Goal: Transaction & Acquisition: Purchase product/service

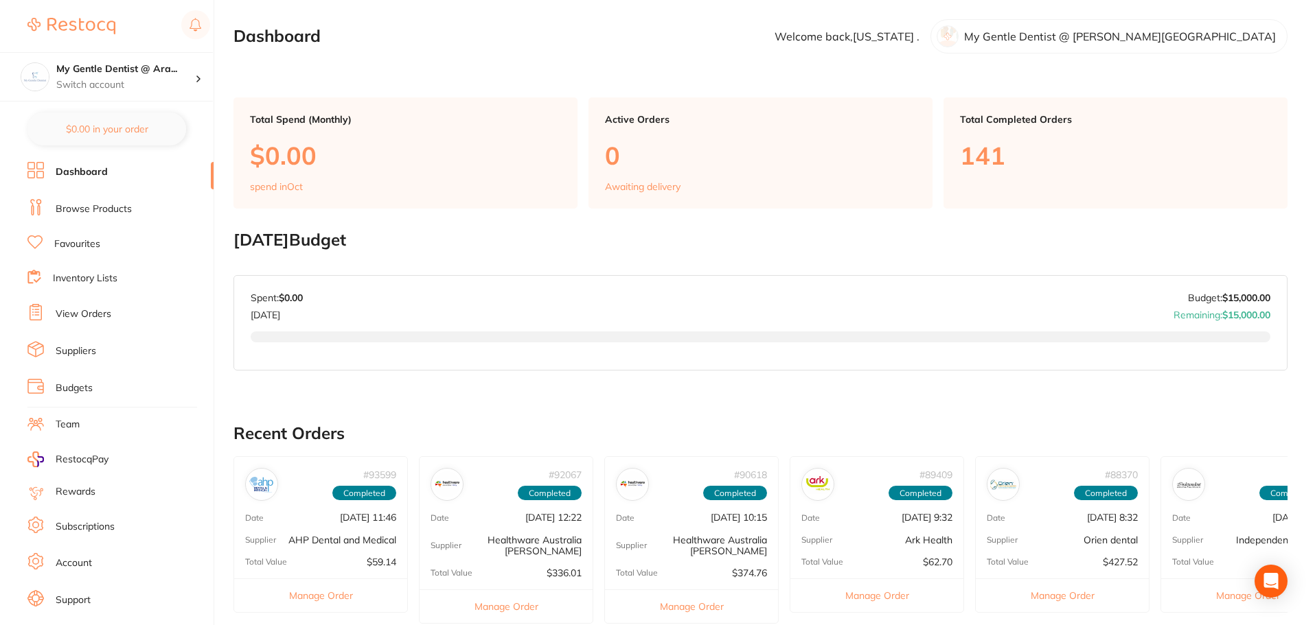
click at [89, 207] on link "Browse Products" at bounding box center [94, 210] width 76 height 14
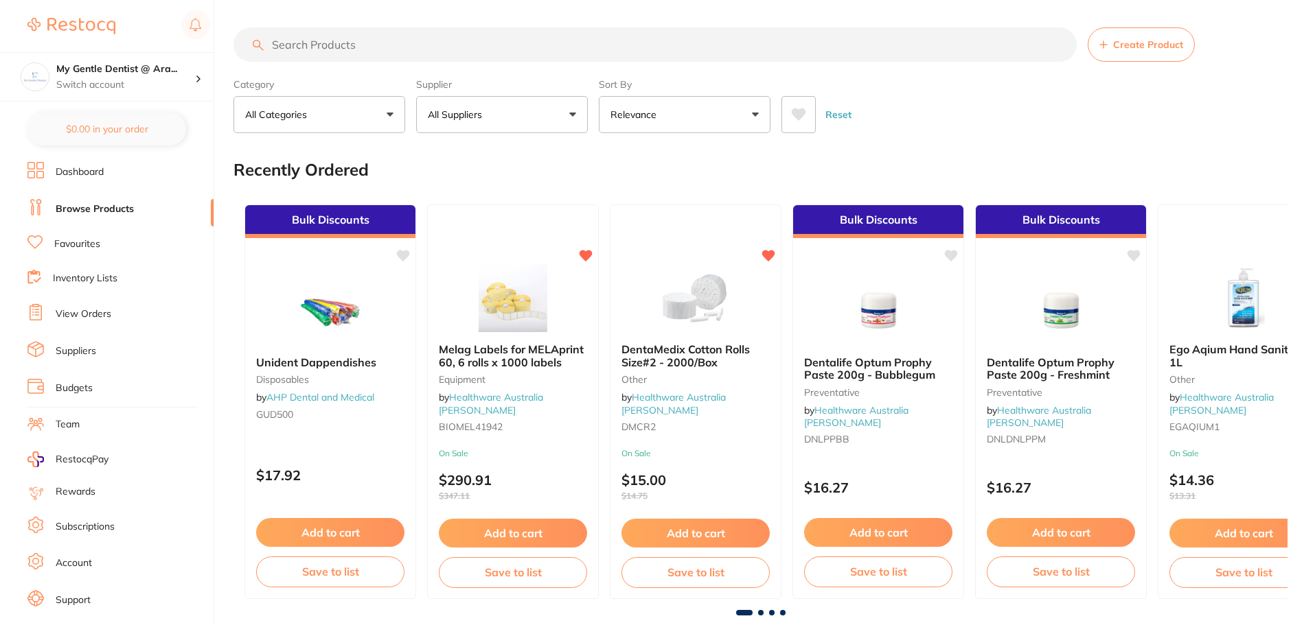
click at [360, 40] on input "search" at bounding box center [654, 44] width 843 height 34
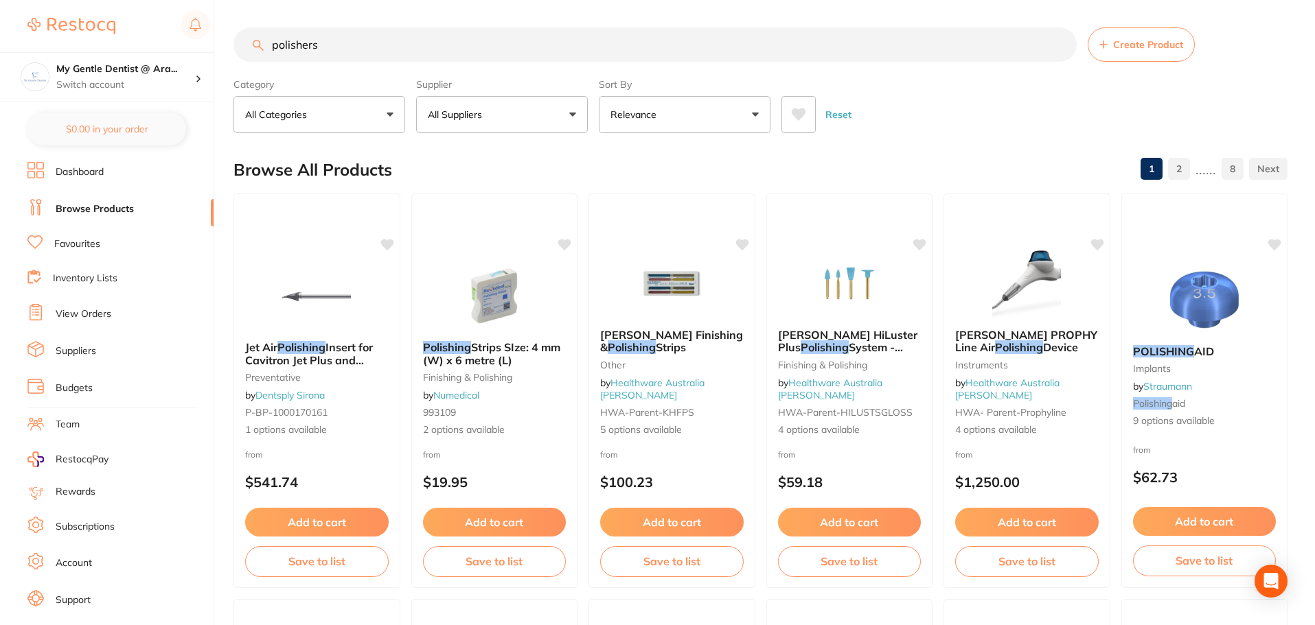
type input "polishers"
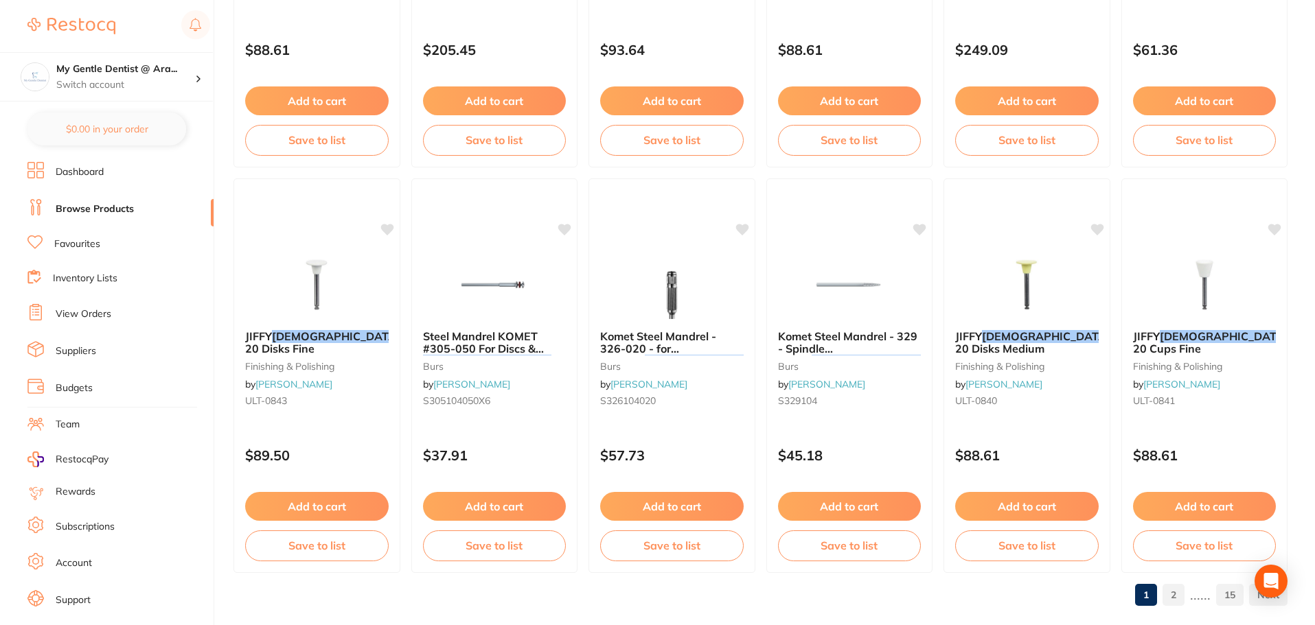
scroll to position [3280, 0]
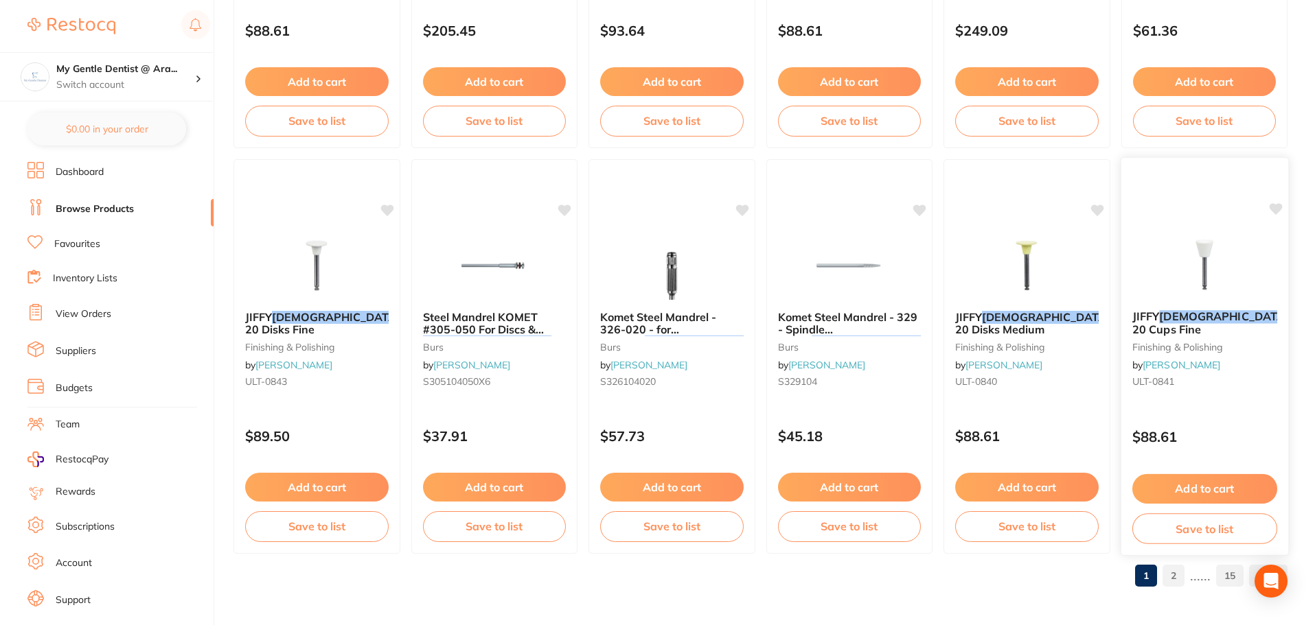
click at [1169, 273] on img at bounding box center [1204, 264] width 90 height 69
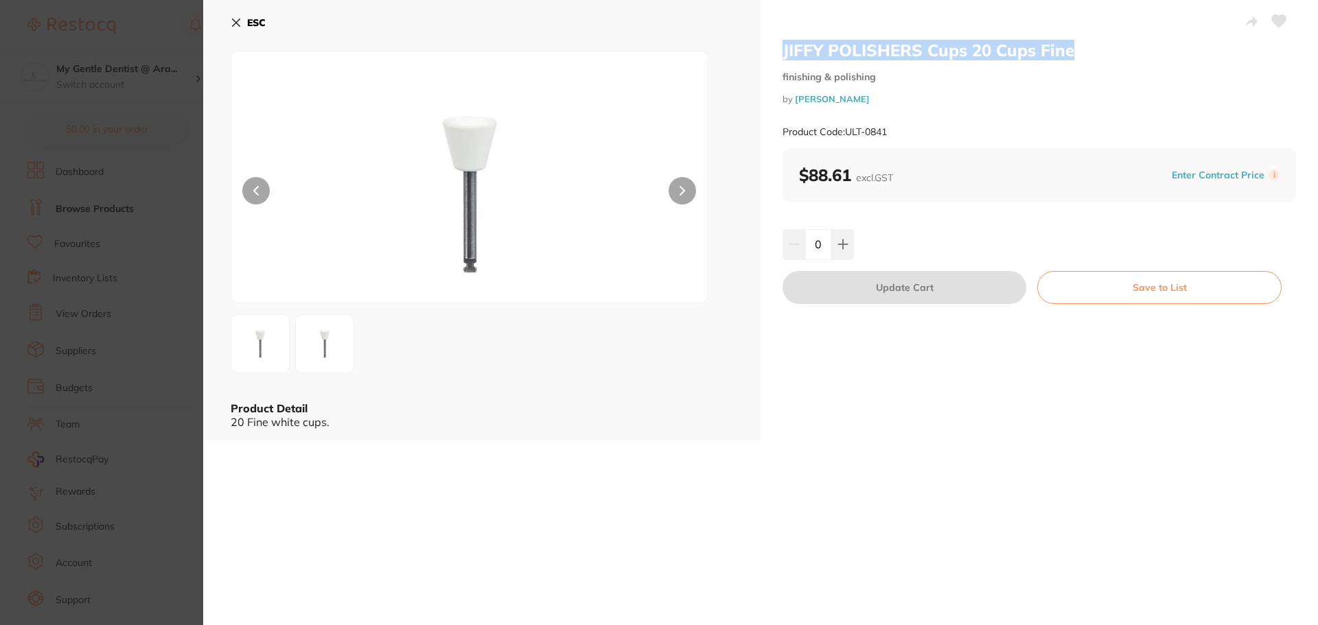
drag, startPoint x: 1071, startPoint y: 49, endPoint x: 778, endPoint y: 49, distance: 292.4
click at [778, 49] on div "JIFFY POLISHERS Cups 20 Cups Fine finishing & polishing by [PERSON_NAME] Produc…" at bounding box center [1039, 220] width 557 height 440
copy h2 "JIFFY POLISHERS Cups 20 Cups Fine"
click at [233, 25] on icon at bounding box center [236, 22] width 11 height 11
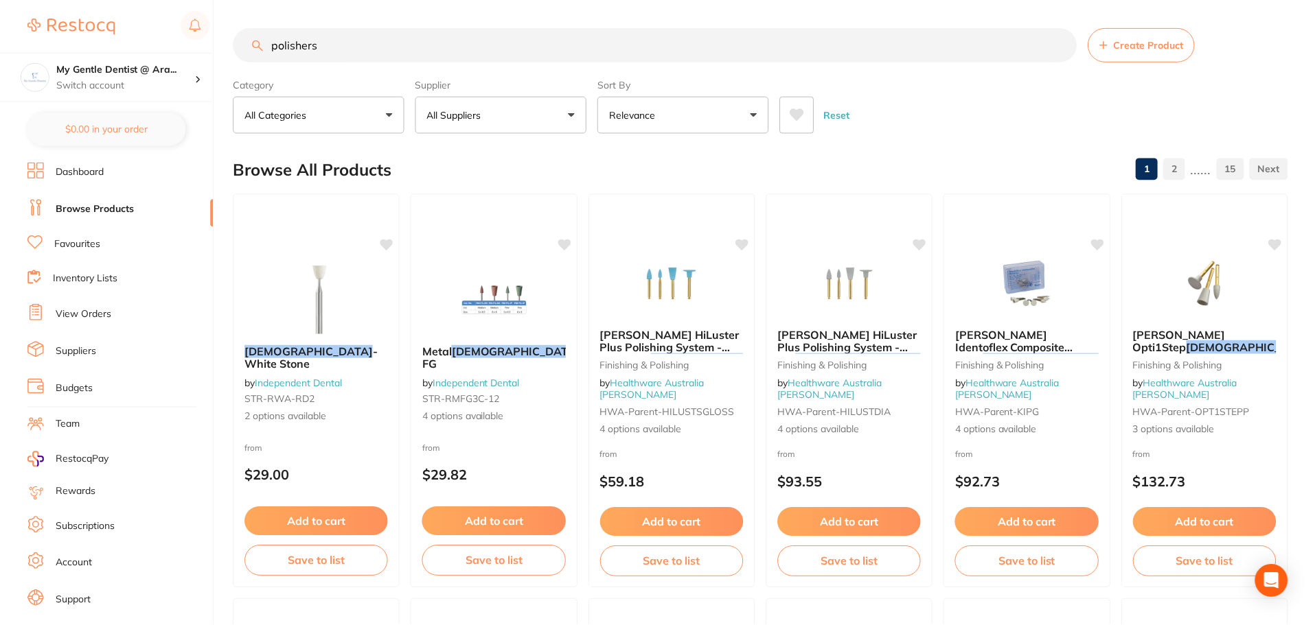
scroll to position [3280, 0]
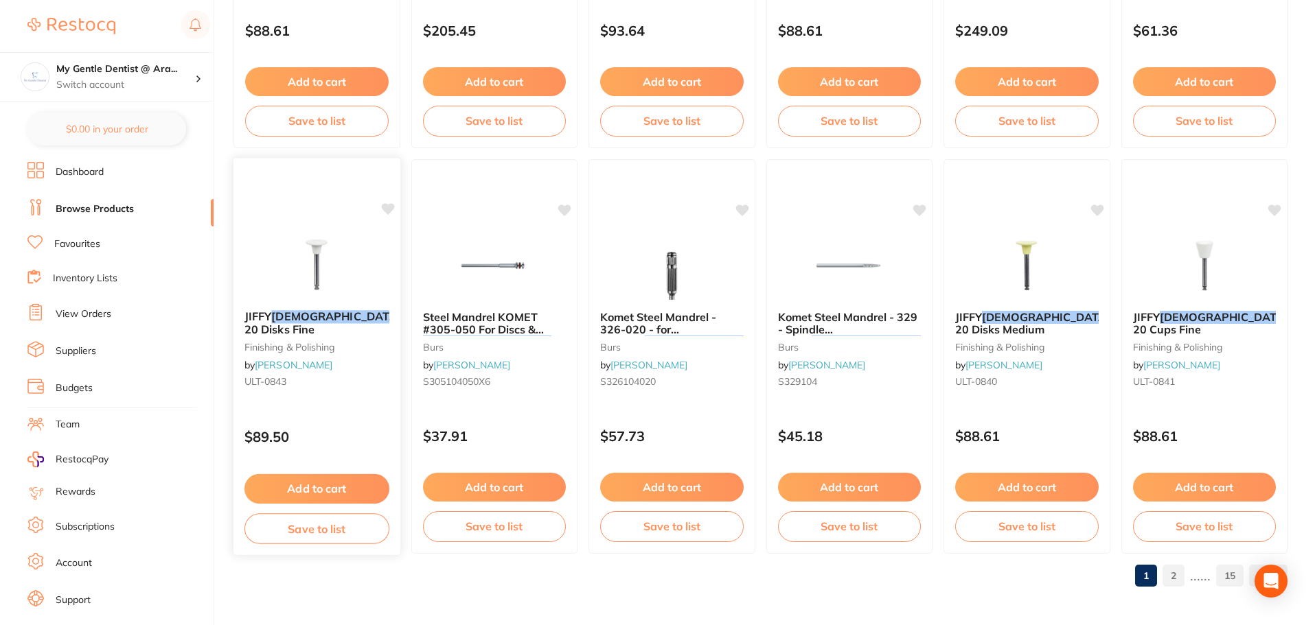
click at [308, 323] on em "[DEMOGRAPHIC_DATA]" at bounding box center [336, 317] width 130 height 14
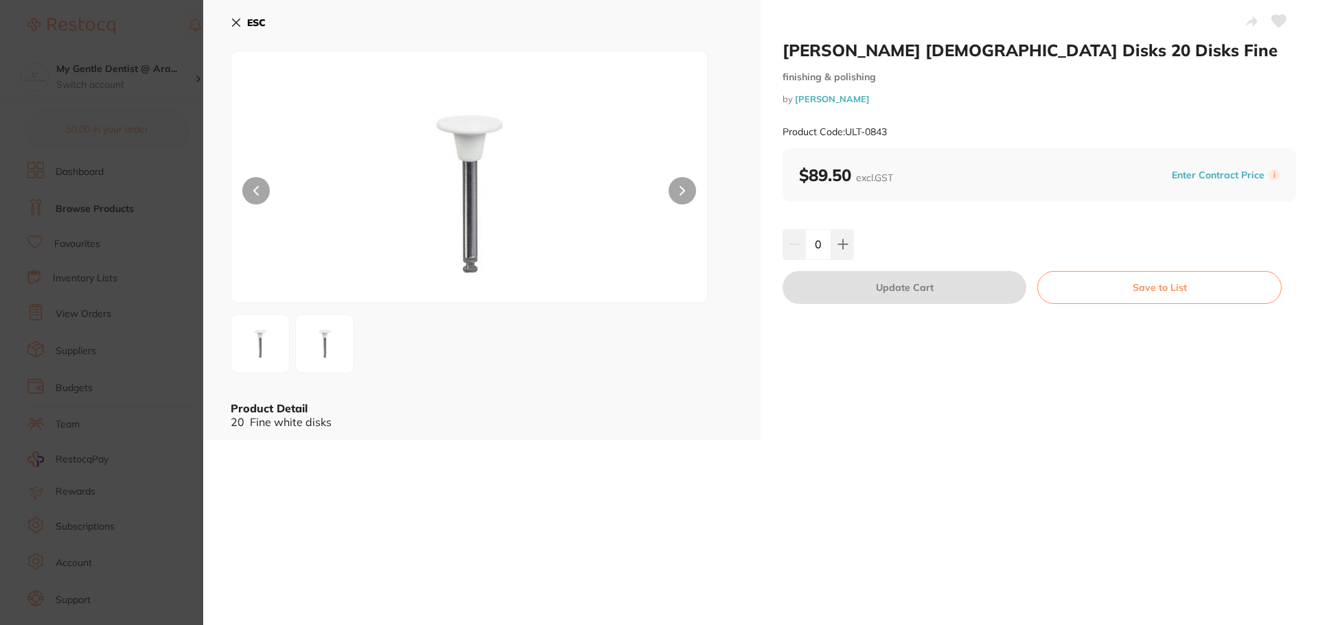
click at [331, 341] on img at bounding box center [324, 343] width 49 height 49
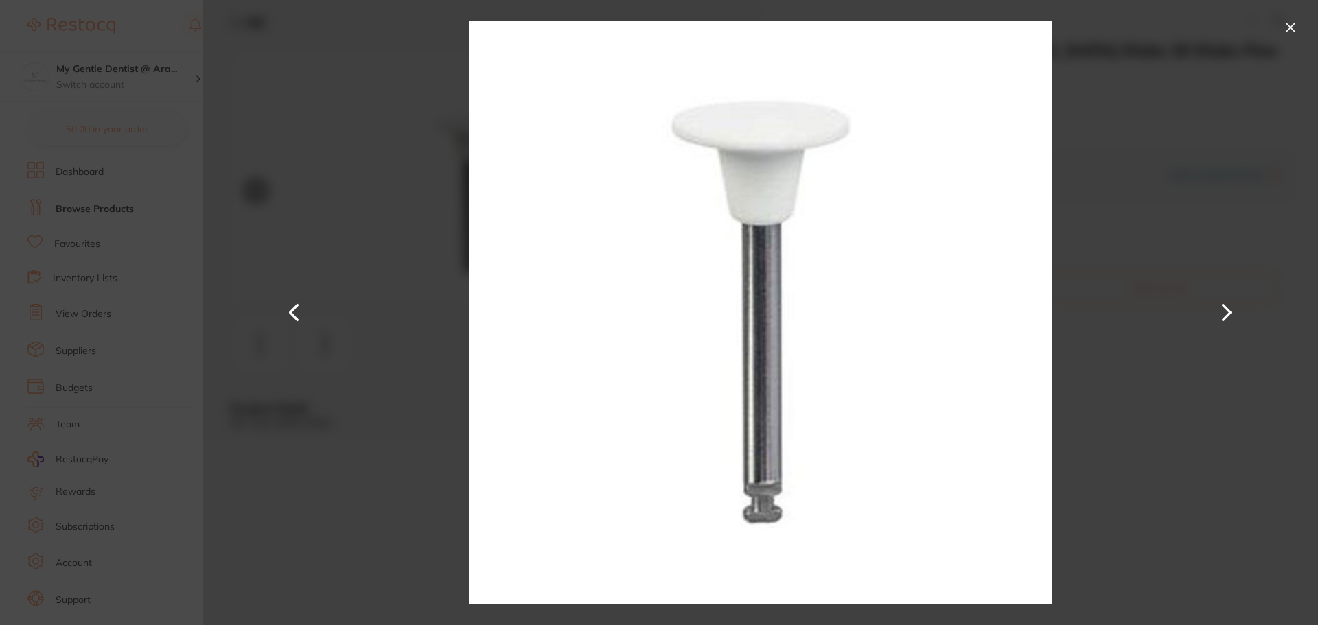
click at [295, 315] on button at bounding box center [294, 313] width 33 height 313
click at [1294, 23] on button at bounding box center [1291, 27] width 22 height 22
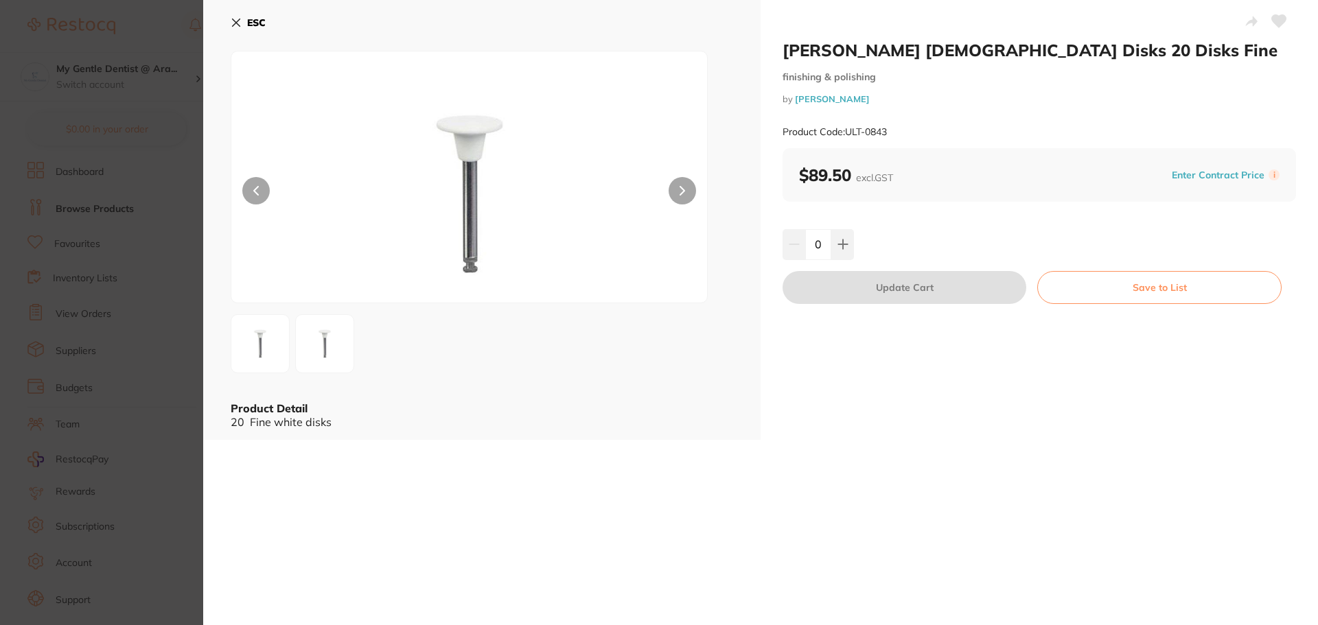
click at [236, 21] on icon at bounding box center [236, 22] width 11 height 11
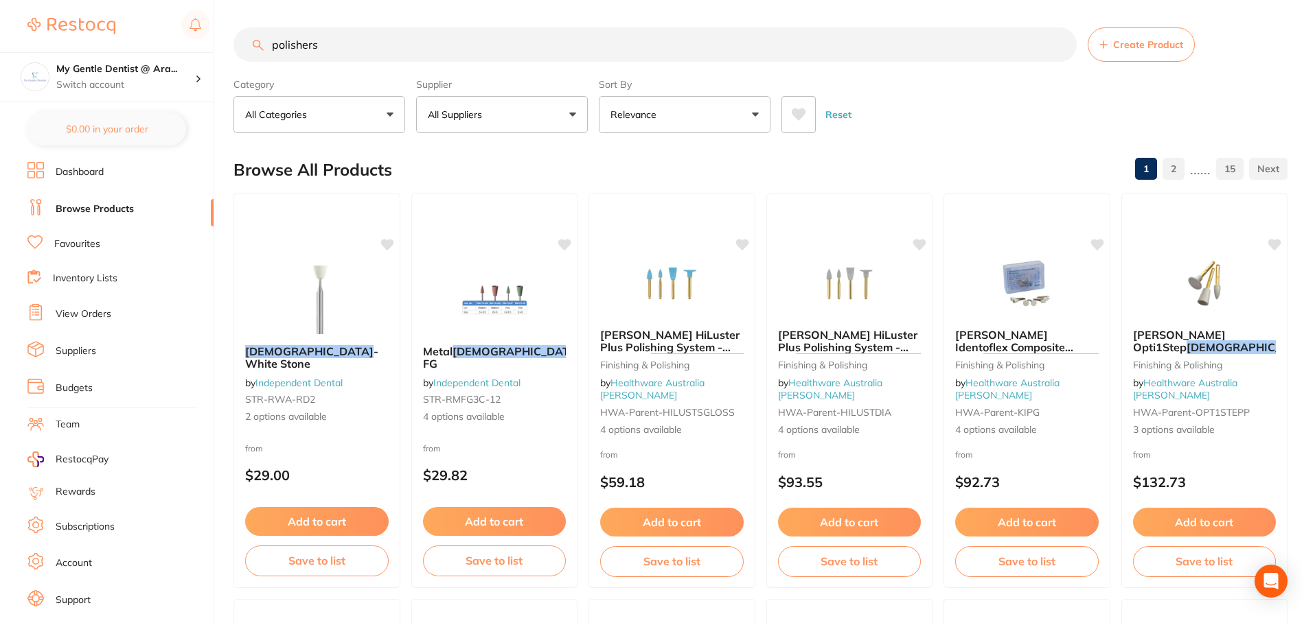
drag, startPoint x: 410, startPoint y: 36, endPoint x: 252, endPoint y: 41, distance: 157.9
click at [252, 41] on input "polishers" at bounding box center [654, 44] width 843 height 34
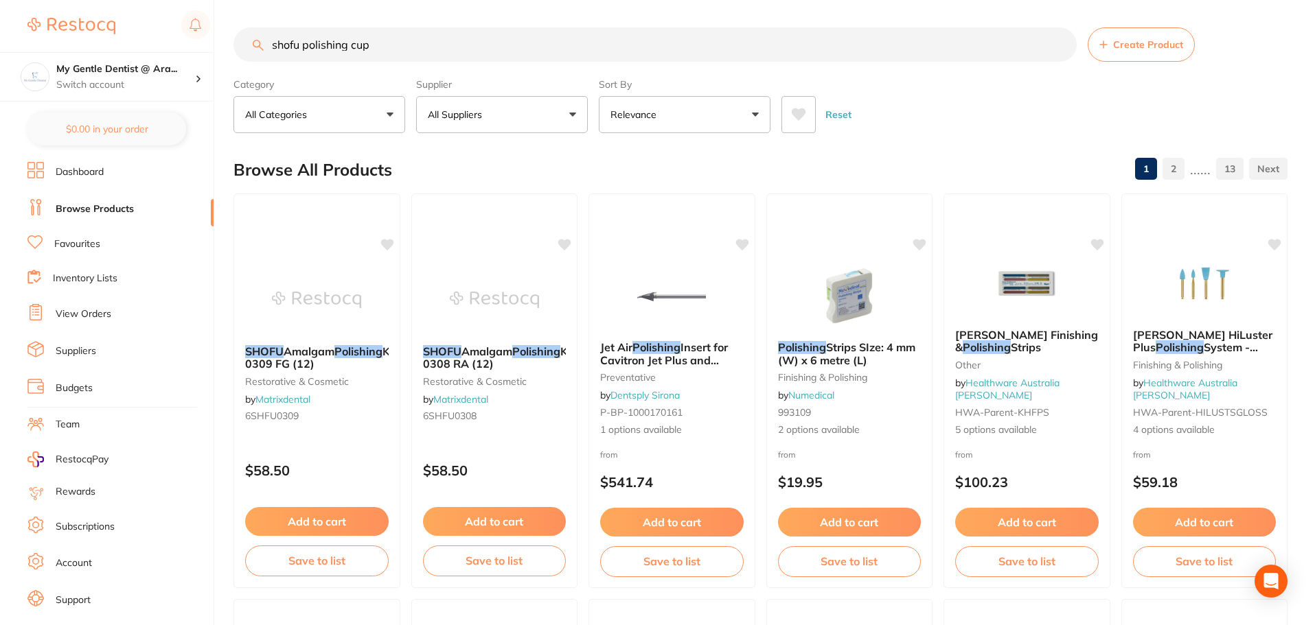
type input "shofu polishing cup"
